Goal: Task Accomplishment & Management: Use online tool/utility

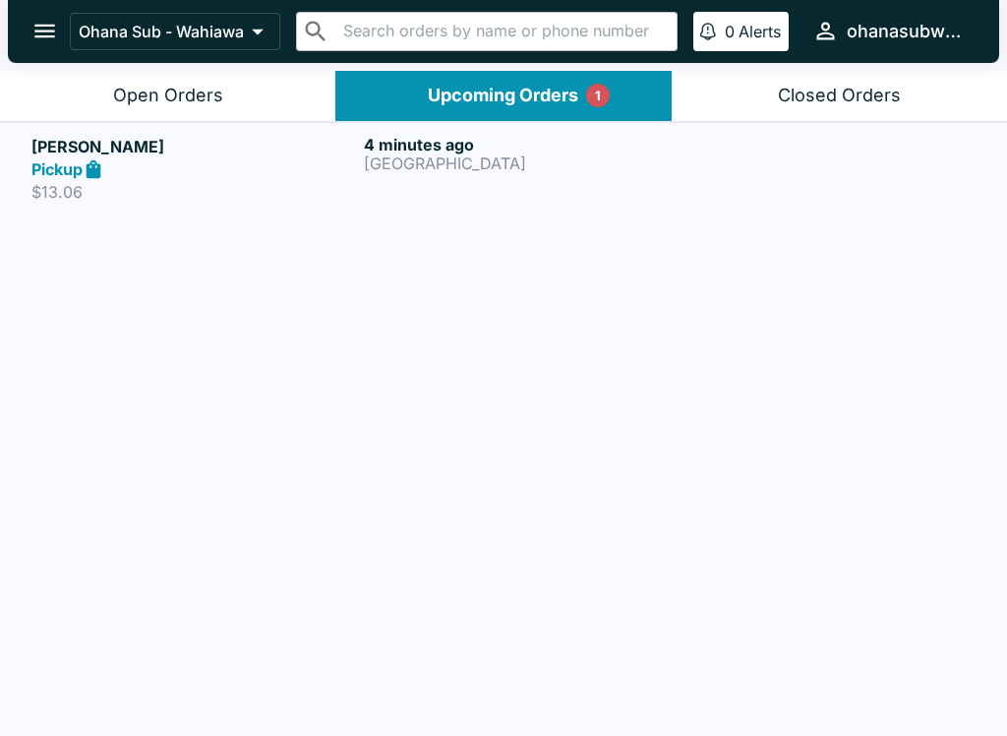
scroll to position [3, 0]
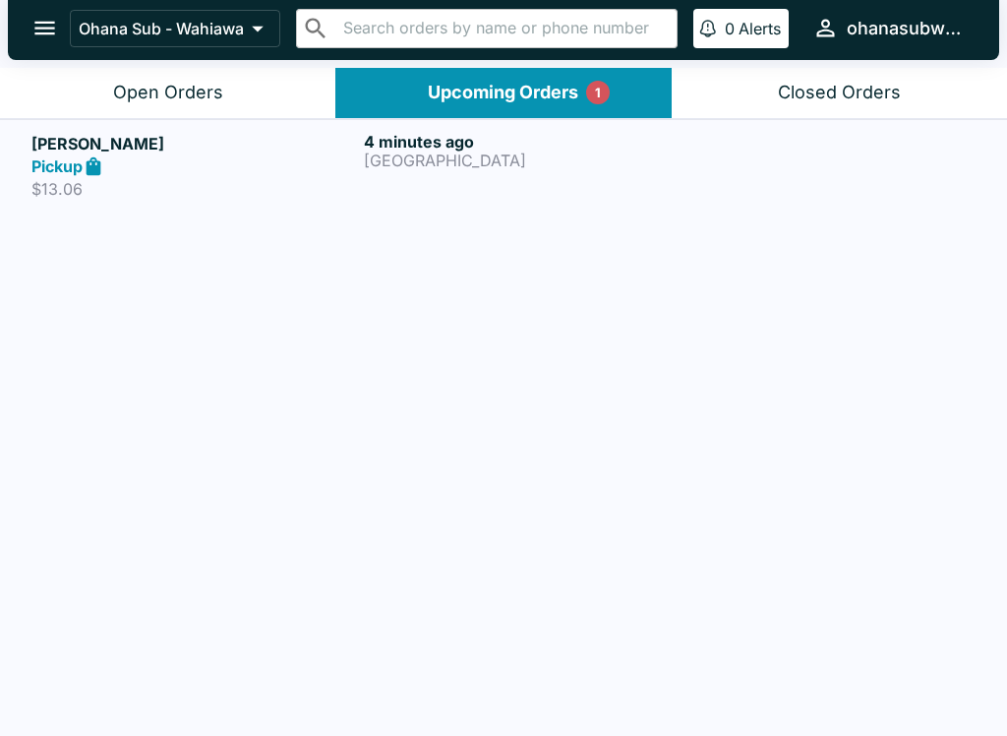
click at [358, 171] on div "[PERSON_NAME] Pickup $13.06 4 minutes ago [GEOGRAPHIC_DATA]" at bounding box center [503, 166] width 944 height 68
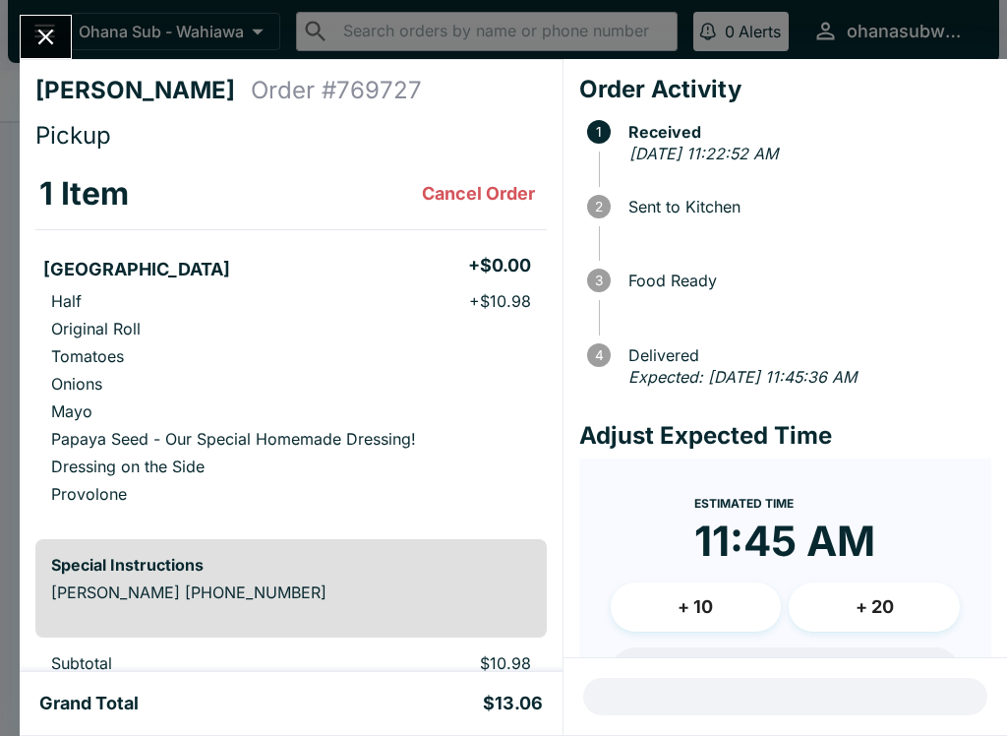
click at [329, 579] on div "Special Instructions [PERSON_NAME] [PHONE_NUMBER]" at bounding box center [290, 588] width 511 height 98
click at [152, 461] on p "Dressing on the Side" at bounding box center [127, 466] width 153 height 20
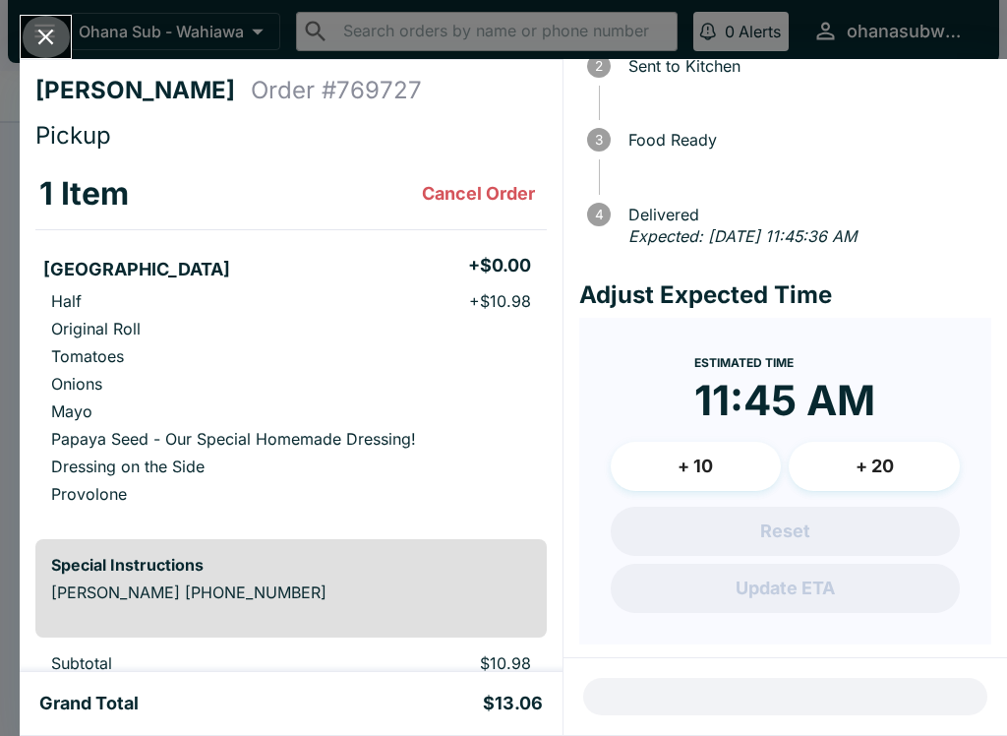
click at [35, 28] on icon "Close" at bounding box center [45, 37] width 27 height 27
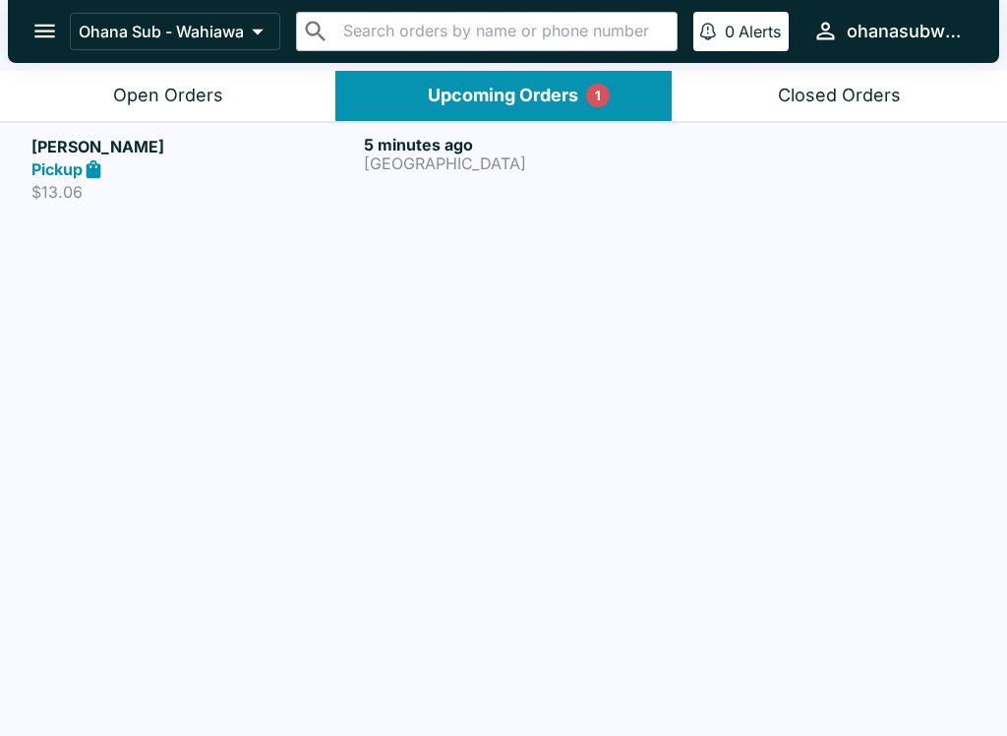
click at [383, 119] on button "Upcoming Orders 1" at bounding box center [502, 96] width 335 height 50
click at [326, 175] on div "Pickup" at bounding box center [193, 169] width 325 height 23
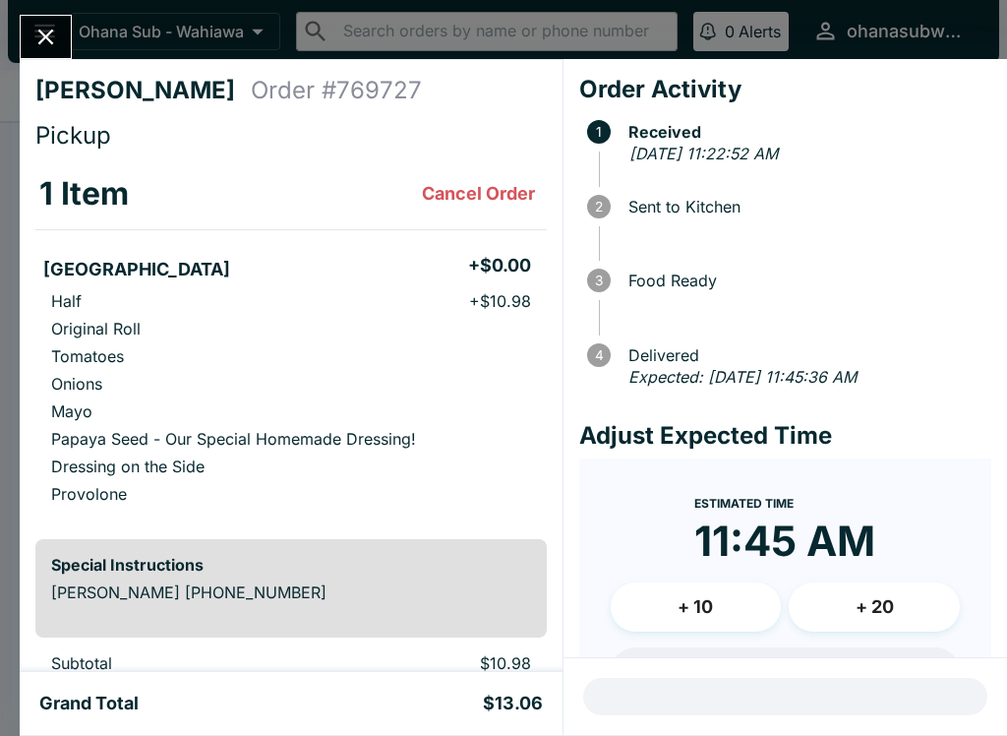
click at [175, 77] on h4 "[PERSON_NAME]" at bounding box center [142, 91] width 215 height 30
click at [104, 291] on li "Half + $10.98" at bounding box center [290, 301] width 511 height 28
click at [89, 198] on h3 "1 Item" at bounding box center [83, 193] width 89 height 39
click at [56, 38] on icon "Close" at bounding box center [45, 37] width 27 height 27
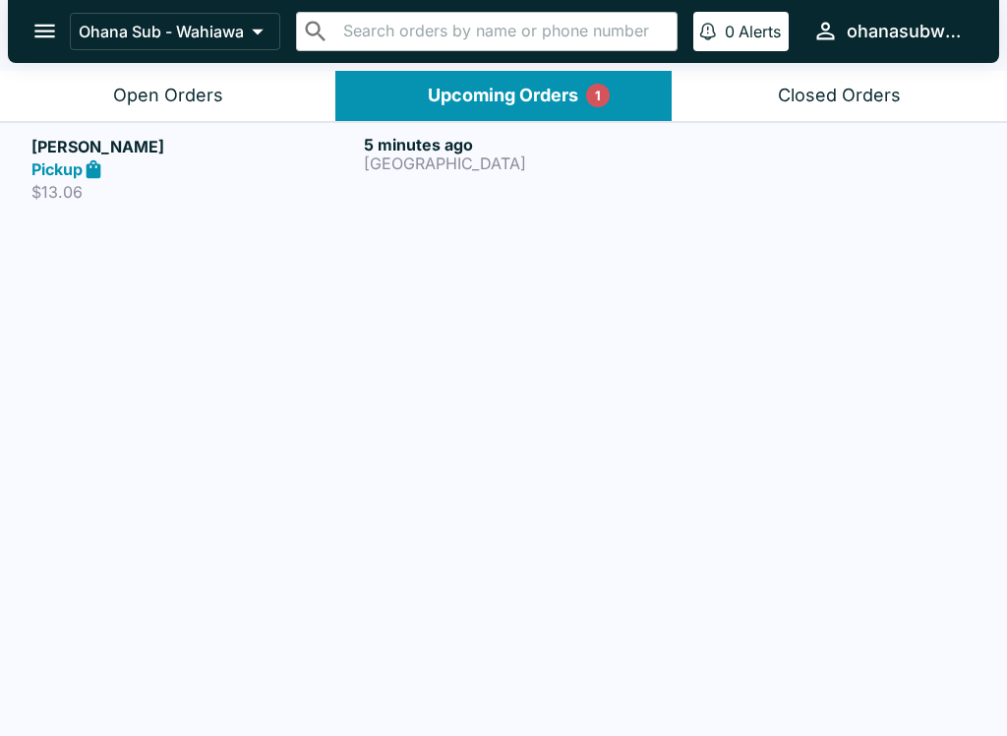
click at [52, 33] on icon "open drawer" at bounding box center [44, 31] width 27 height 27
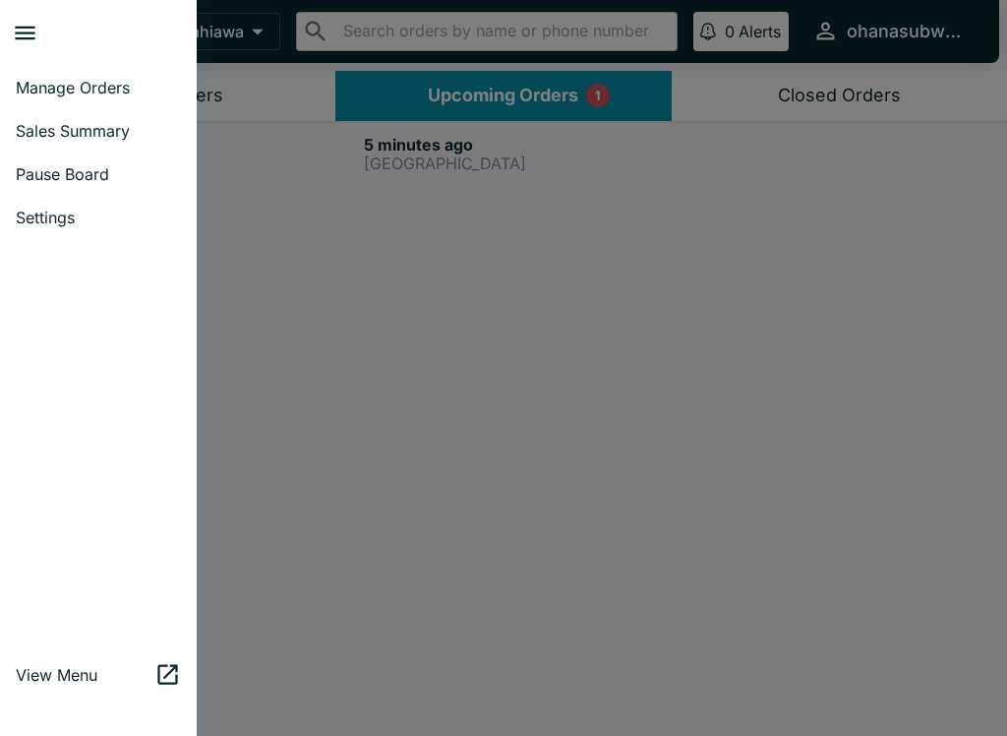
click at [484, 563] on div at bounding box center [503, 368] width 1007 height 736
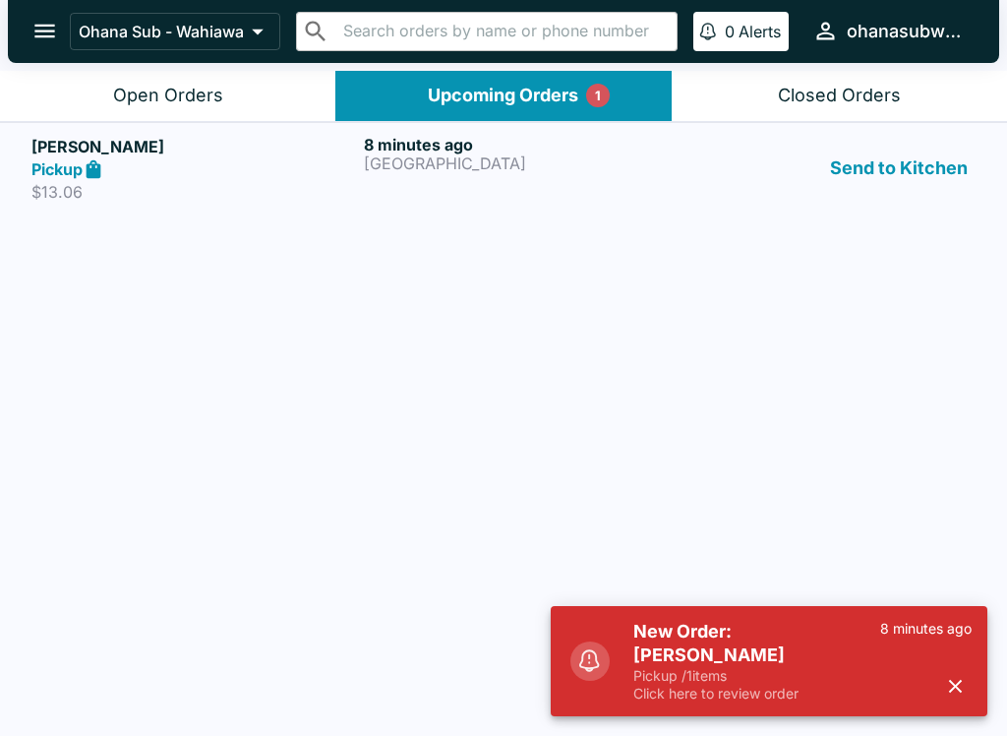
click at [706, 652] on h5 "New Order: [PERSON_NAME]" at bounding box center [756, 643] width 247 height 47
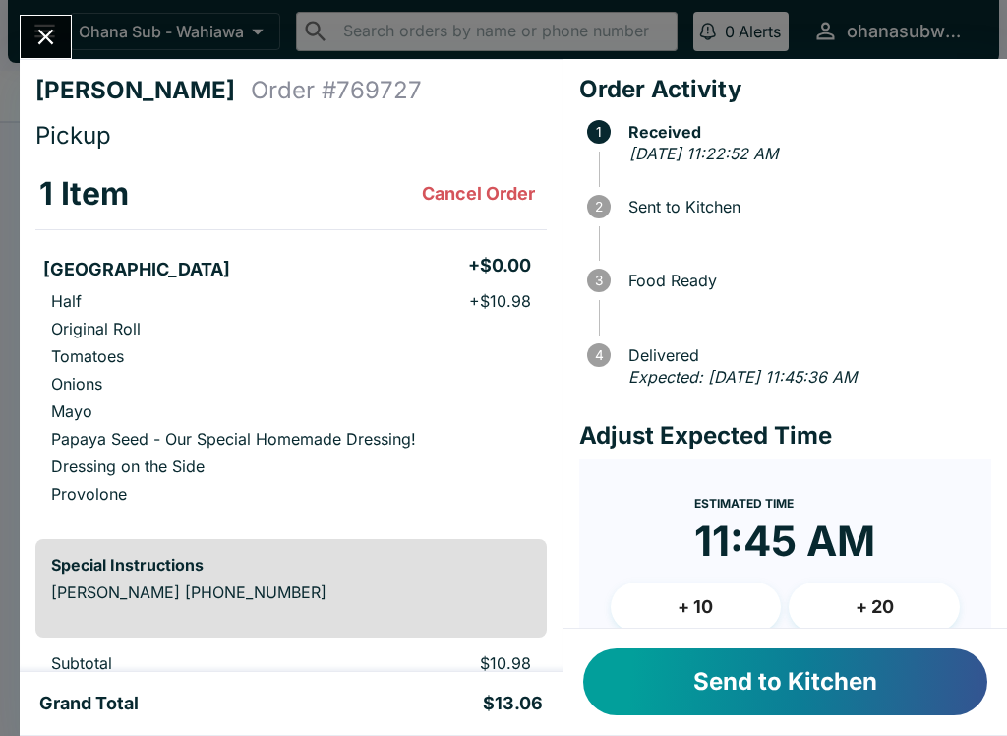
click at [747, 677] on button "Send to Kitchen" at bounding box center [785, 681] width 404 height 67
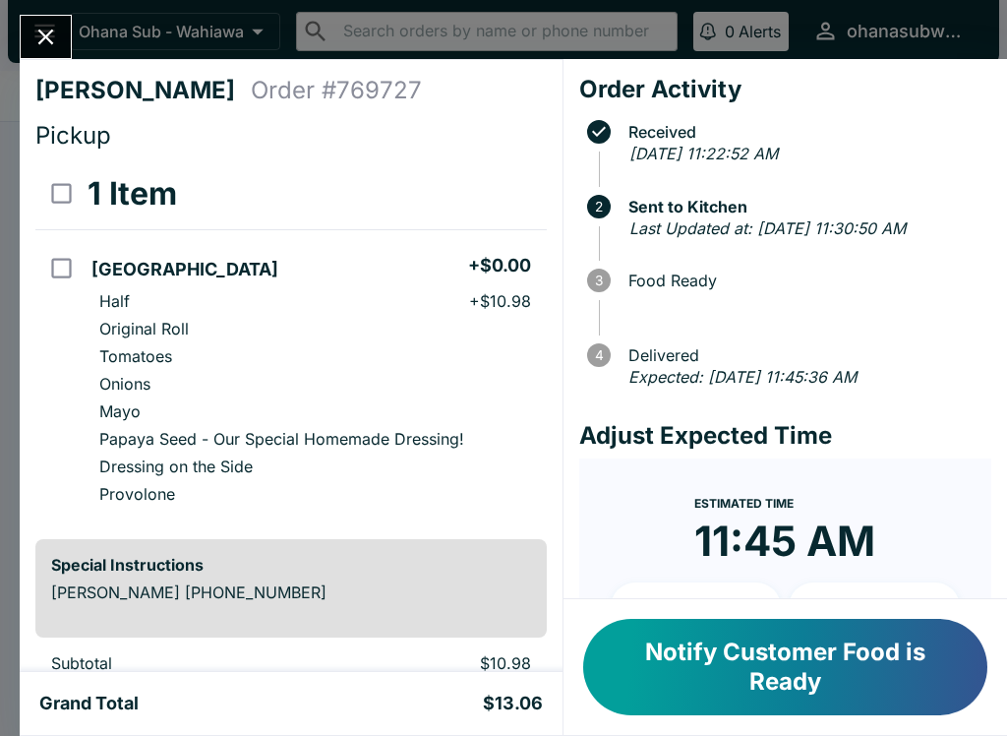
click at [842, 629] on button "Notify Customer Food is Ready" at bounding box center [785, 667] width 404 height 96
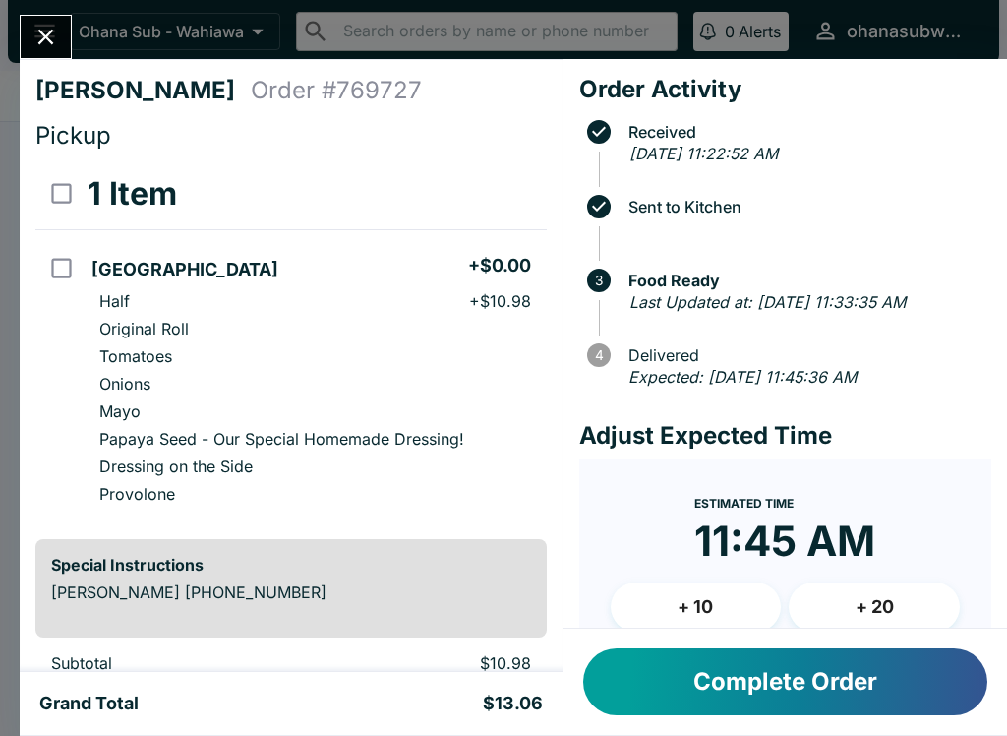
click at [773, 694] on button "Complete Order" at bounding box center [785, 681] width 404 height 67
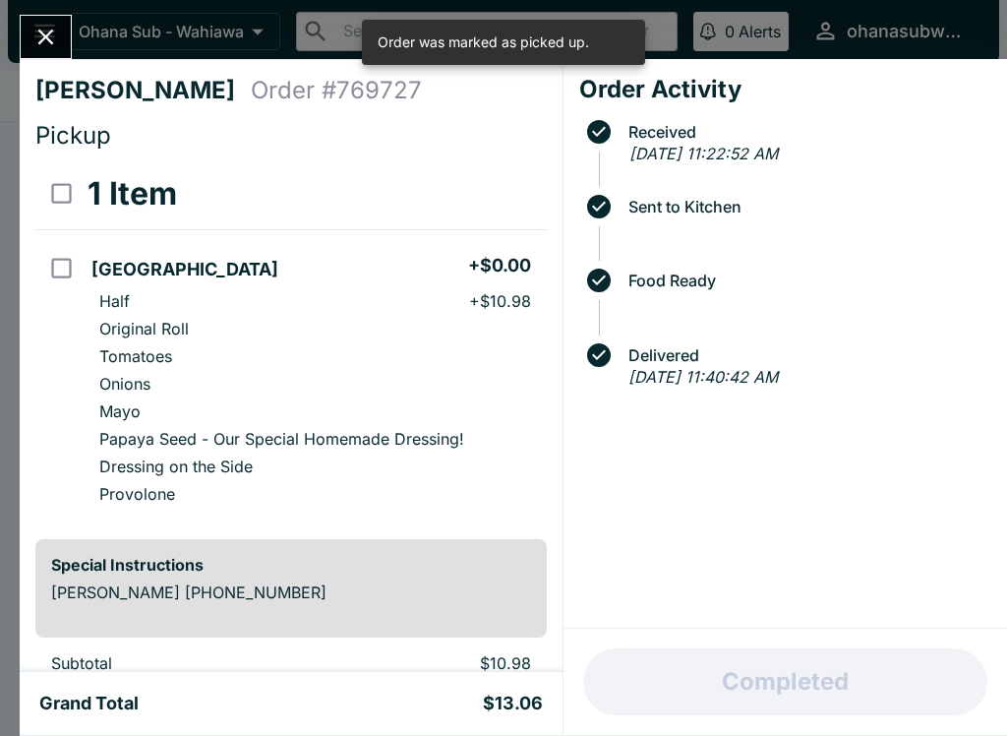
click at [42, 49] on icon "Close" at bounding box center [45, 37] width 27 height 27
